Goal: Information Seeking & Learning: Learn about a topic

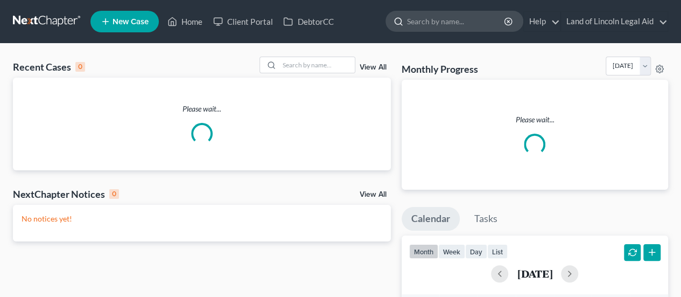
click at [470, 24] on input "search" at bounding box center [456, 21] width 98 height 20
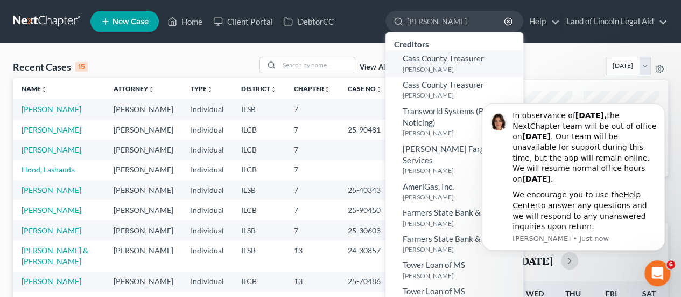
type input "[PERSON_NAME]"
click at [455, 64] on link "Cass County Treasurer [PERSON_NAME]" at bounding box center [454, 63] width 138 height 26
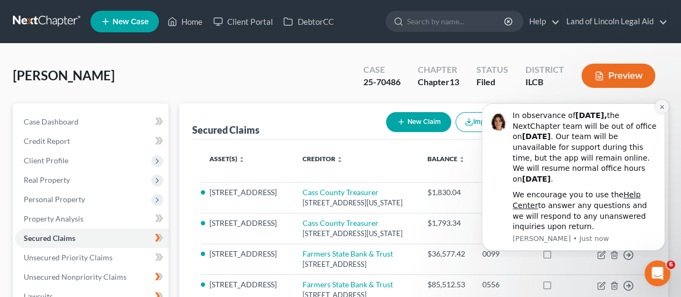
click at [661, 105] on icon "Dismiss notification" at bounding box center [662, 107] width 6 height 6
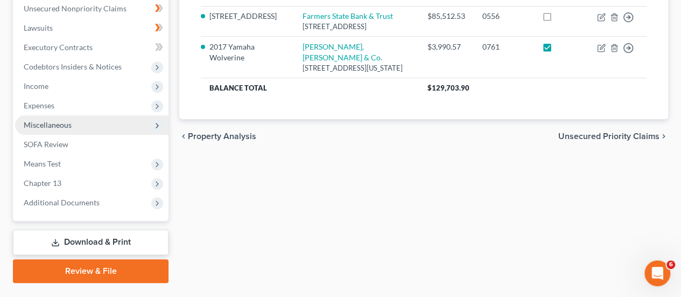
scroll to position [269, 0]
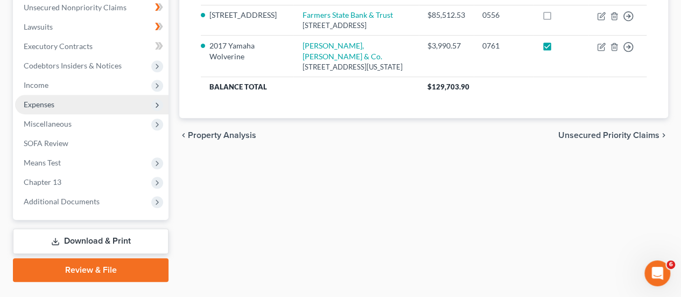
click at [60, 108] on span "Expenses" at bounding box center [91, 104] width 153 height 19
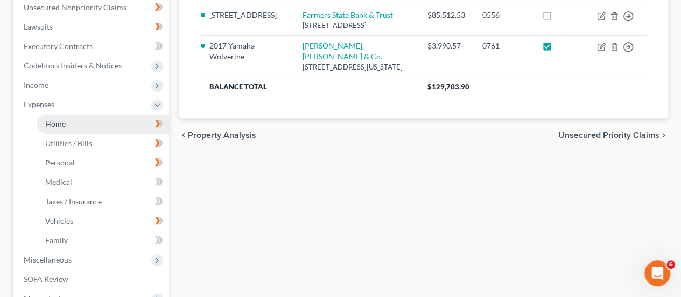
click at [62, 119] on span "Home" at bounding box center [55, 123] width 20 height 9
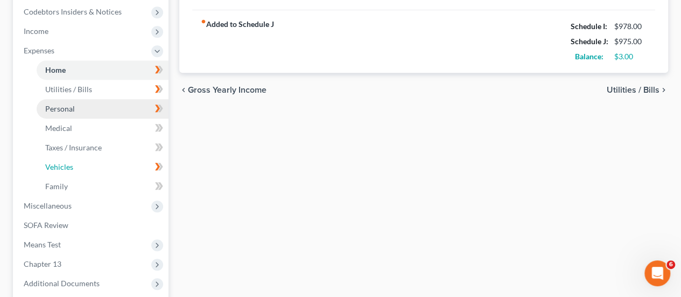
click at [72, 163] on span "Vehicles" at bounding box center [59, 166] width 28 height 9
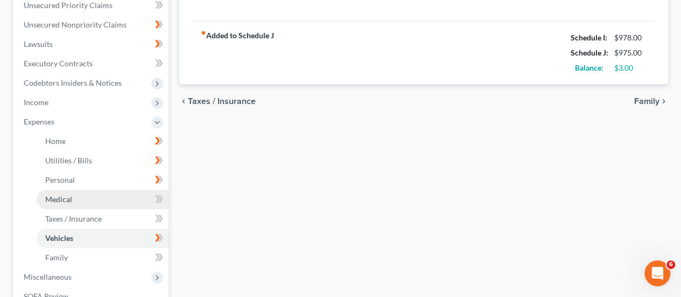
scroll to position [269, 0]
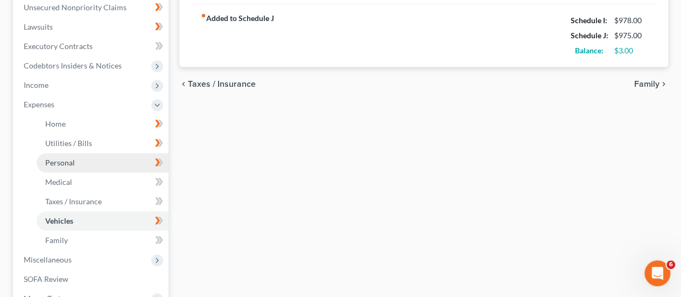
click at [80, 161] on link "Personal" at bounding box center [103, 162] width 132 height 19
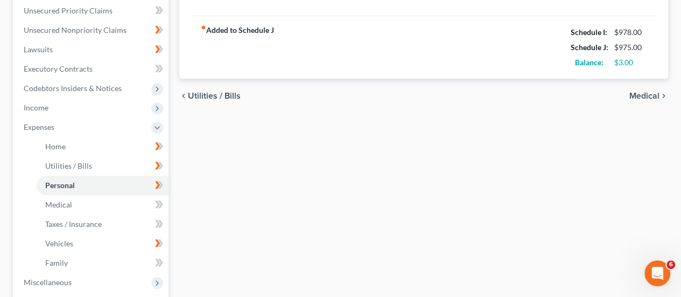
scroll to position [269, 0]
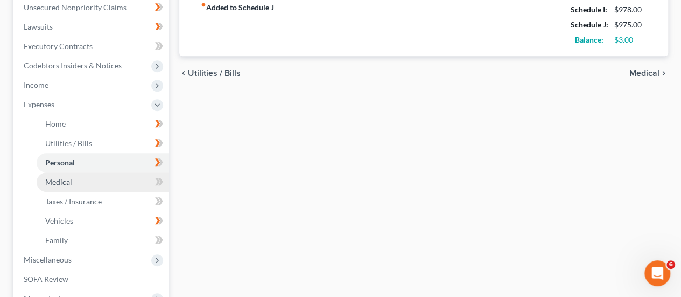
click at [62, 184] on span "Medical" at bounding box center [58, 181] width 27 height 9
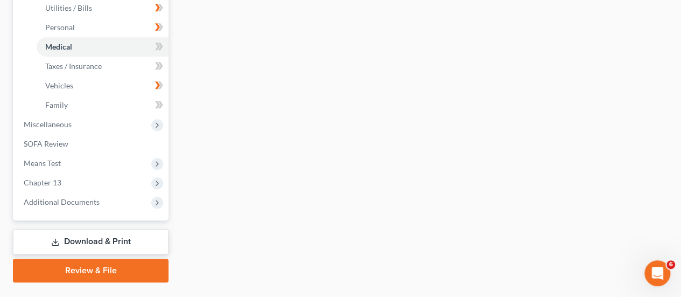
scroll to position [429, 0]
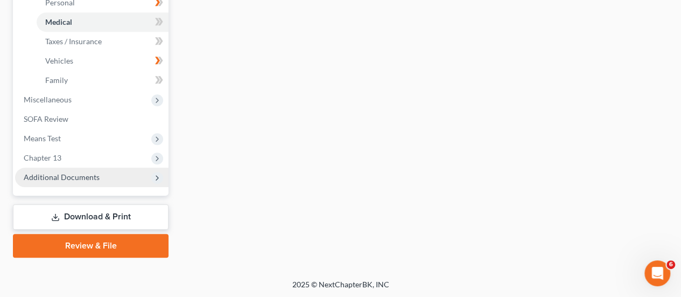
click at [59, 171] on span "Additional Documents" at bounding box center [91, 176] width 153 height 19
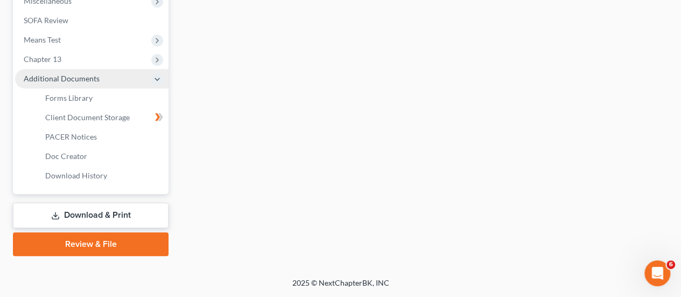
scroll to position [390, 0]
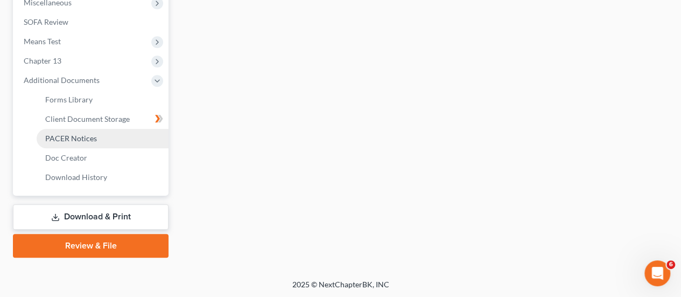
click at [70, 140] on span "PACER Notices" at bounding box center [71, 137] width 52 height 9
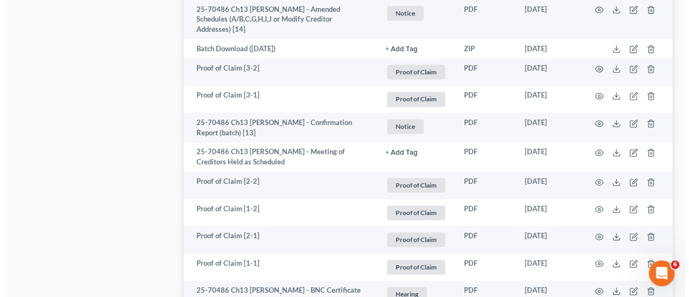
scroll to position [675, 0]
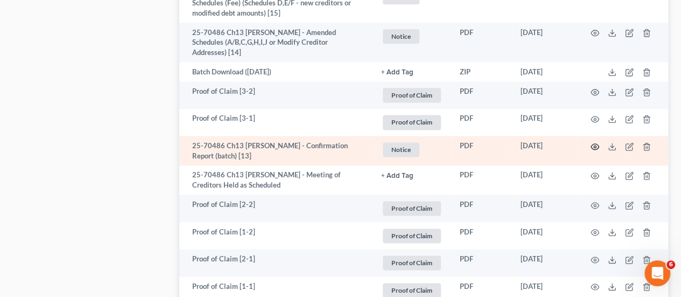
click at [594, 146] on circle "button" at bounding box center [595, 146] width 2 height 2
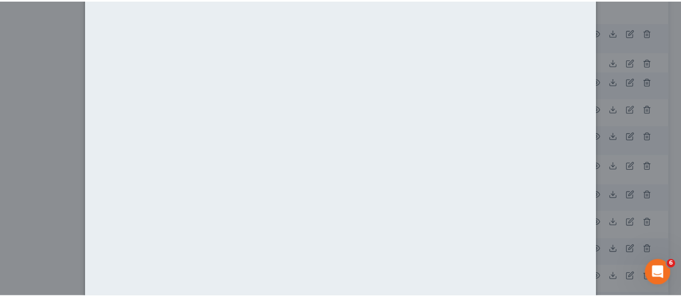
scroll to position [0, 0]
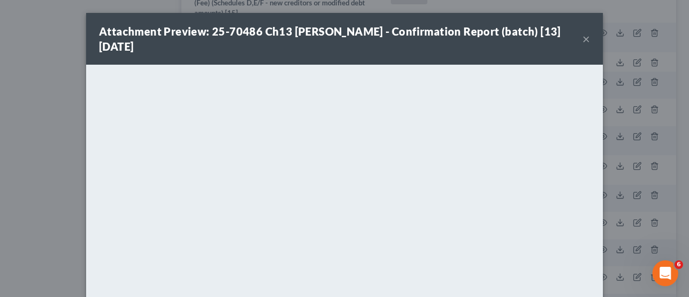
click at [582, 40] on button "×" at bounding box center [586, 38] width 8 height 13
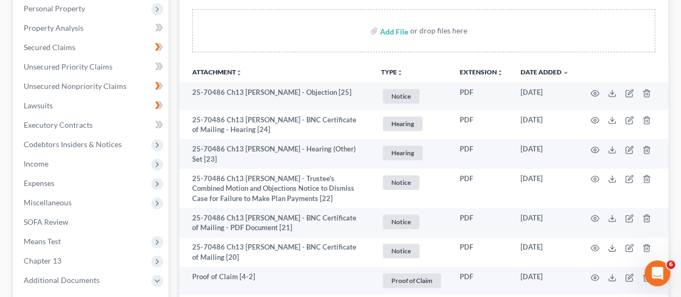
scroll to position [137, 0]
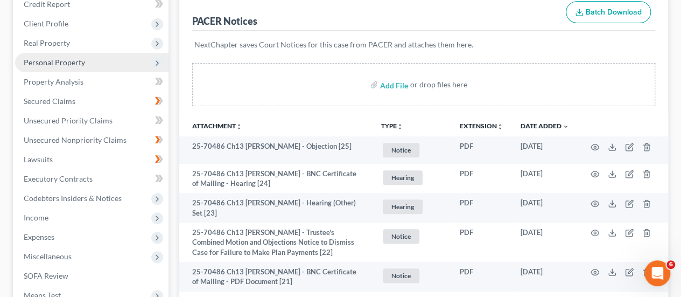
click at [76, 62] on span "Personal Property" at bounding box center [54, 62] width 61 height 9
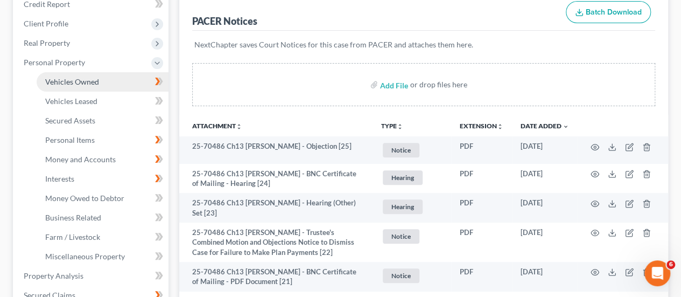
click at [79, 80] on span "Vehicles Owned" at bounding box center [72, 81] width 54 height 9
